Goal: Find specific page/section

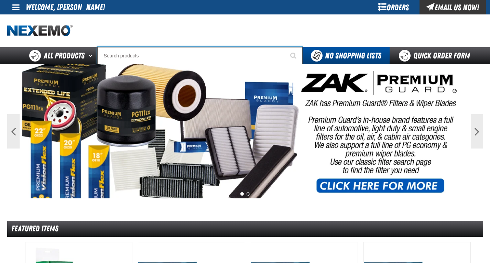
paste input "999MP-MTR00PX6"
type input "999MP-MTR00P"
click at [292, 54] on span "Start Searching" at bounding box center [293, 55] width 6 height 7
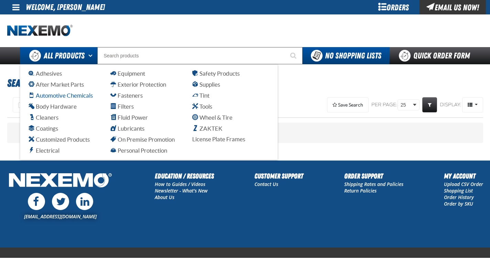
click at [53, 96] on span "Automotive Chemicals" at bounding box center [61, 95] width 64 height 7
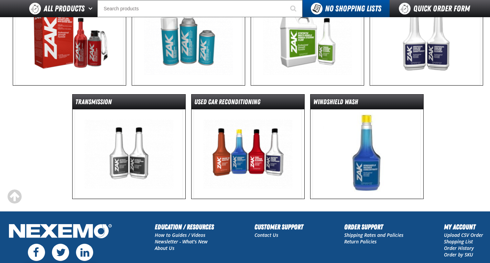
scroll to position [241, 0]
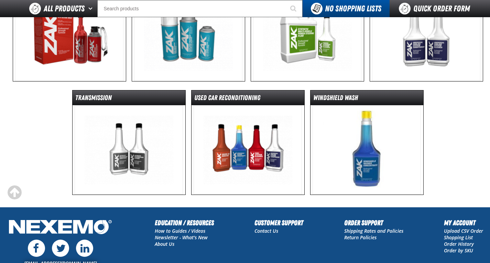
click at [143, 143] on img at bounding box center [129, 149] width 108 height 89
